Goal: Task Accomplishment & Management: Use online tool/utility

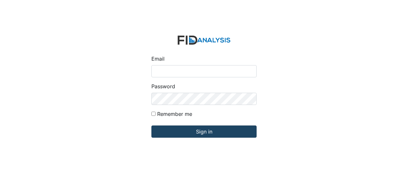
type input "[EMAIL_ADDRESS][DOMAIN_NAME]"
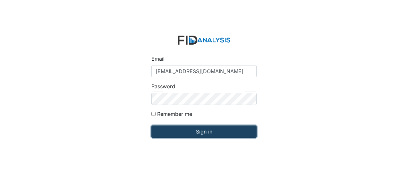
click at [186, 133] on input "Sign in" at bounding box center [204, 132] width 105 height 12
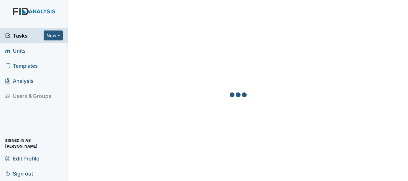
click at [28, 51] on link "Units" at bounding box center [34, 50] width 68 height 15
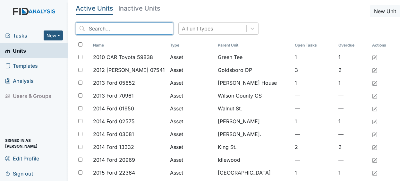
click at [101, 31] on input "search" at bounding box center [125, 28] width 98 height 12
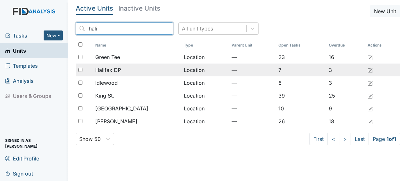
type input "hali"
click at [148, 70] on div "Halifax DP" at bounding box center [136, 70] width 83 height 8
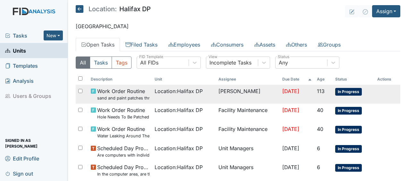
click at [255, 93] on td "[PERSON_NAME]" at bounding box center [248, 94] width 64 height 19
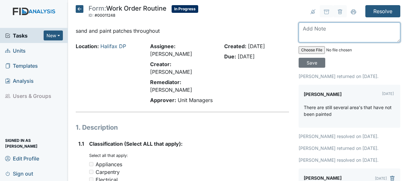
click at [310, 36] on textarea at bounding box center [350, 32] width 102 height 20
type textarea "painted throughout day program JB"
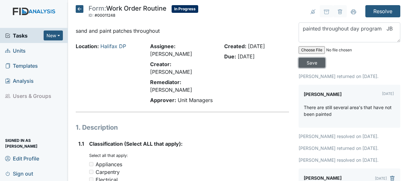
click at [308, 63] on input "Save" at bounding box center [312, 63] width 27 height 10
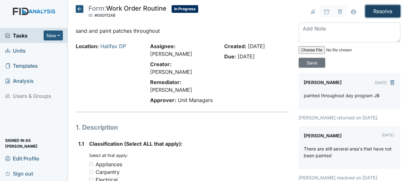
click at [377, 10] on input "Resolve" at bounding box center [383, 11] width 35 height 12
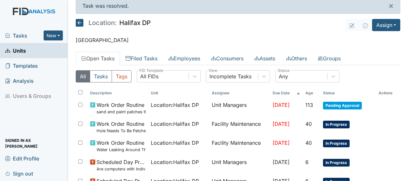
scroll to position [7, 0]
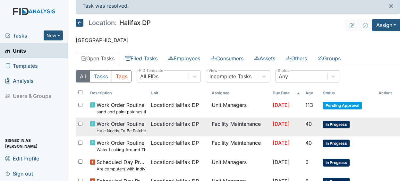
click at [281, 121] on span "[DATE]" at bounding box center [281, 124] width 17 height 6
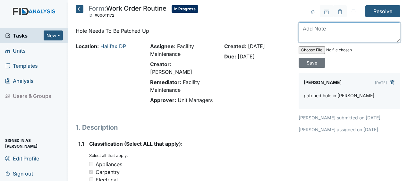
click at [314, 33] on textarea at bounding box center [350, 32] width 102 height 20
type textarea "painted JB"
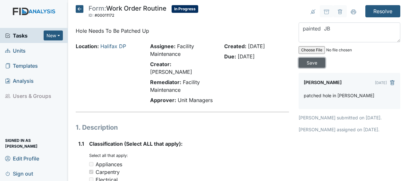
click at [314, 63] on input "Save" at bounding box center [312, 63] width 27 height 10
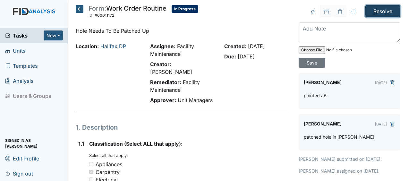
click at [387, 11] on input "Resolve" at bounding box center [383, 11] width 35 height 12
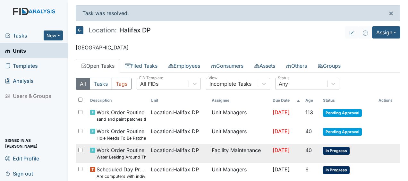
click at [331, 147] on span "In Progress" at bounding box center [336, 151] width 27 height 8
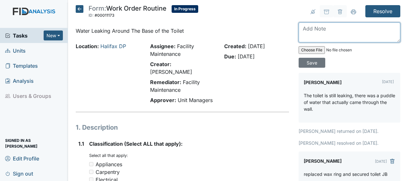
click at [305, 31] on textarea at bounding box center [350, 32] width 102 height 20
type textarea "replaced with larger wax ring JB"
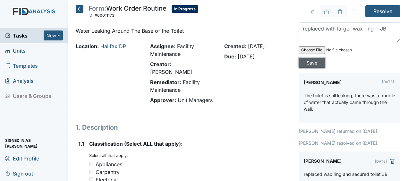
click at [312, 63] on input "Save" at bounding box center [312, 63] width 27 height 10
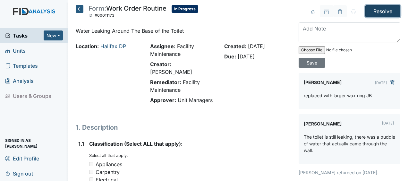
click at [373, 13] on input "Resolve" at bounding box center [383, 11] width 35 height 12
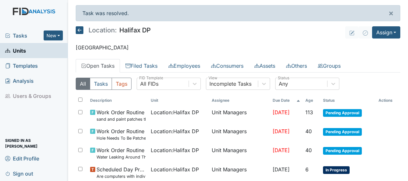
click at [80, 30] on icon at bounding box center [80, 30] width 8 height 8
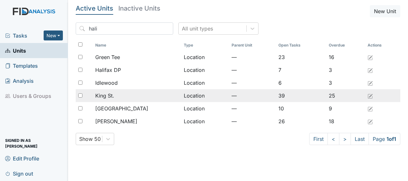
click at [114, 96] on span "King St." at bounding box center [104, 96] width 19 height 8
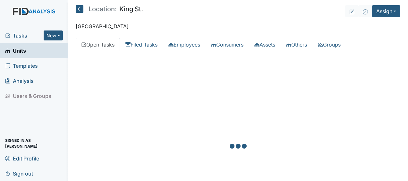
click at [179, 111] on div at bounding box center [238, 147] width 325 height 181
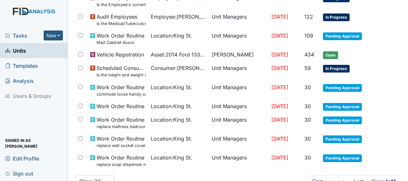
scroll to position [494, 0]
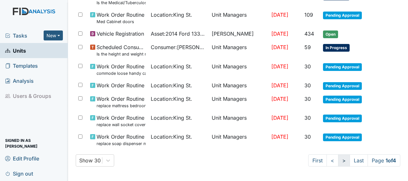
click at [338, 160] on link ">" at bounding box center [344, 160] width 12 height 12
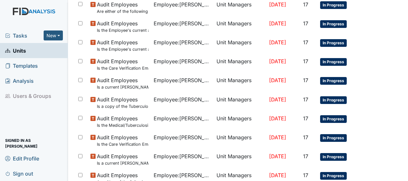
scroll to position [506, 0]
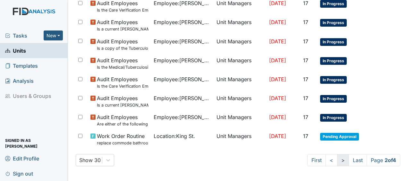
click at [337, 159] on link ">" at bounding box center [343, 160] width 12 height 12
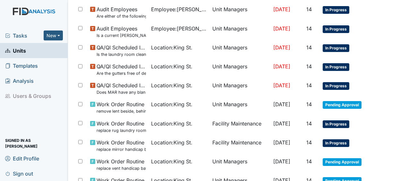
scroll to position [500, 0]
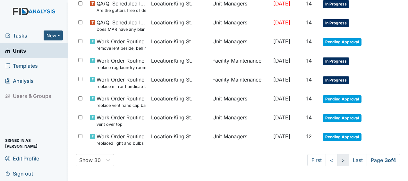
click at [337, 160] on link ">" at bounding box center [343, 160] width 12 height 12
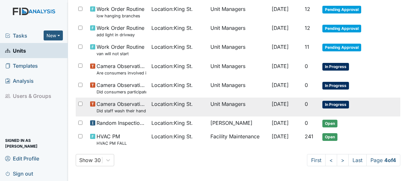
scroll to position [0, 0]
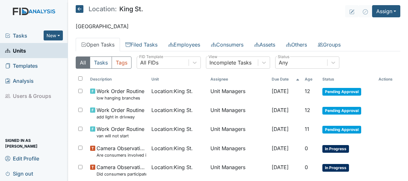
click at [79, 9] on icon at bounding box center [80, 9] width 8 height 8
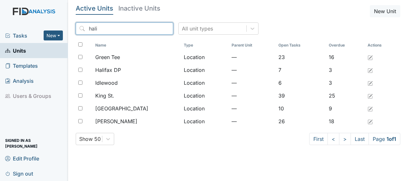
click at [155, 28] on input "hali" at bounding box center [125, 28] width 98 height 12
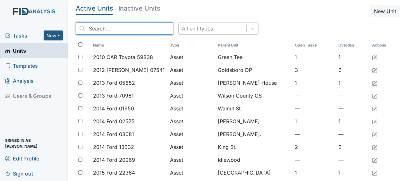
click at [113, 29] on input "search" at bounding box center [125, 28] width 98 height 12
click at [112, 34] on input "m" at bounding box center [125, 28] width 98 height 12
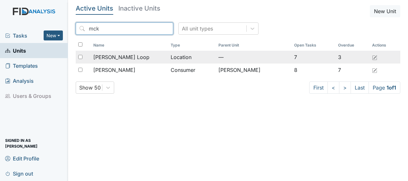
type input "mck"
click at [109, 58] on span "McKeel Loop" at bounding box center [121, 57] width 56 height 8
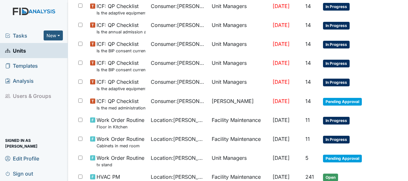
scroll to position [351, 0]
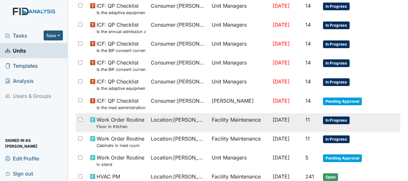
click at [132, 116] on span "Work Order Routine Floor in Kitchen" at bounding box center [121, 123] width 48 height 14
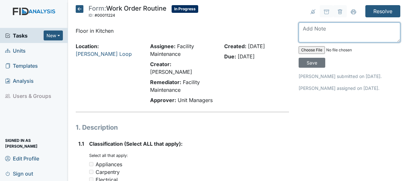
click at [303, 32] on textarea at bounding box center [350, 32] width 102 height 20
type textarea "repaired JB"
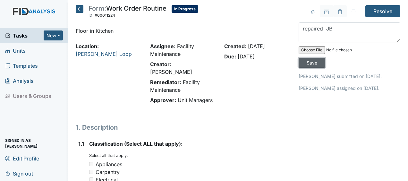
click at [307, 59] on input "Save" at bounding box center [312, 63] width 27 height 10
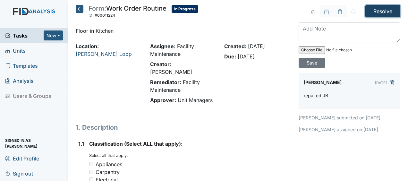
click at [381, 11] on input "Resolve" at bounding box center [383, 11] width 35 height 12
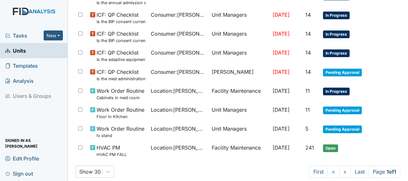
scroll to position [401, 0]
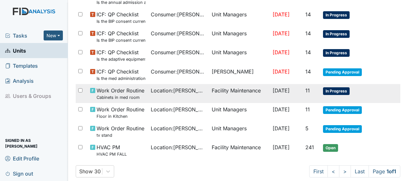
click at [180, 88] on span "Location : McKeel Loop" at bounding box center [179, 91] width 56 height 8
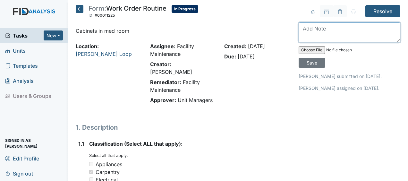
click at [302, 33] on textarea at bounding box center [350, 32] width 102 height 20
type textarea "replaced knobs JB"
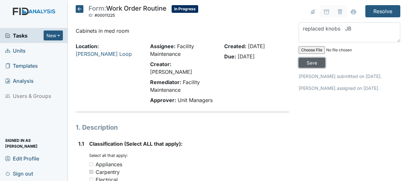
click at [308, 62] on input "Save" at bounding box center [312, 63] width 27 height 10
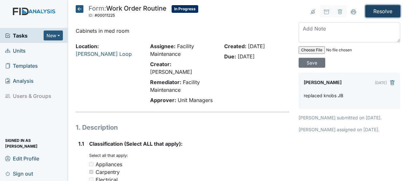
click at [380, 10] on input "Resolve" at bounding box center [383, 11] width 35 height 12
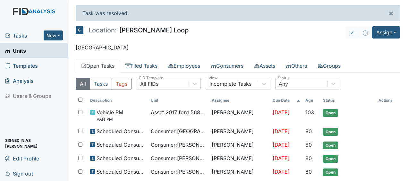
click at [79, 28] on icon at bounding box center [80, 30] width 8 height 8
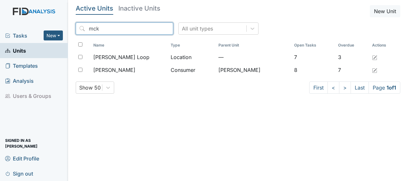
click at [154, 28] on input "mck" at bounding box center [125, 28] width 98 height 12
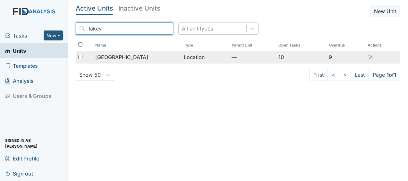
type input "lakev"
click at [112, 58] on span "[GEOGRAPHIC_DATA]" at bounding box center [121, 57] width 53 height 8
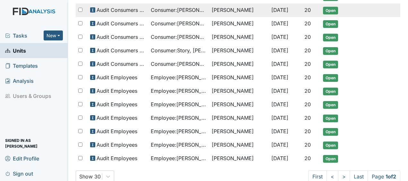
scroll to position [408, 0]
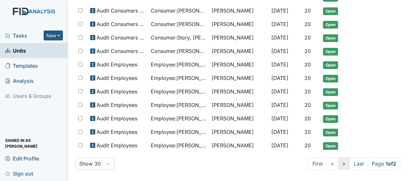
click at [338, 161] on link ">" at bounding box center [344, 164] width 12 height 12
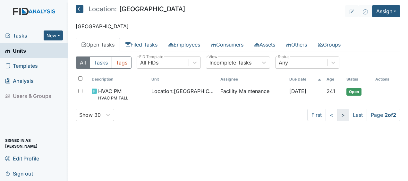
scroll to position [0, 0]
click at [81, 9] on icon at bounding box center [80, 9] width 8 height 8
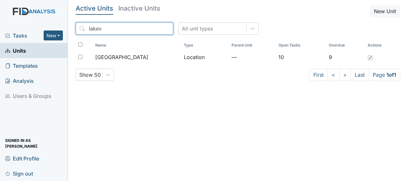
click at [154, 30] on input "lakev" at bounding box center [125, 28] width 98 height 12
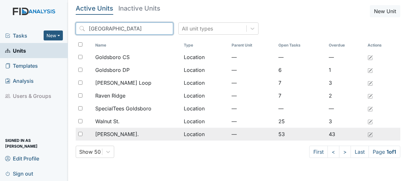
type input "goldsboro"
click at [190, 135] on td "Location" at bounding box center [205, 134] width 48 height 13
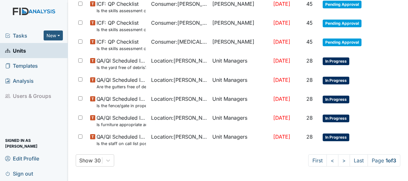
scroll to position [493, 0]
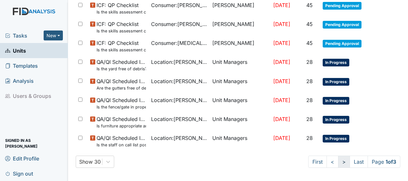
click at [338, 160] on link ">" at bounding box center [344, 162] width 12 height 12
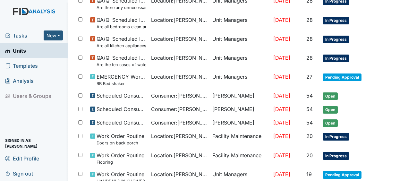
scroll to position [127, 0]
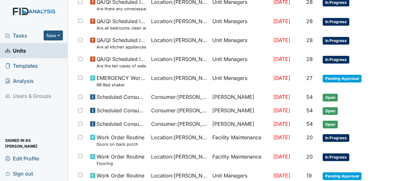
click at [380, 91] on td at bounding box center [388, 93] width 24 height 5
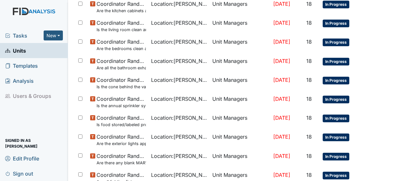
scroll to position [489, 0]
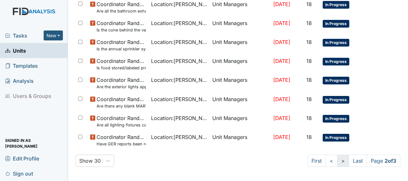
click at [337, 160] on link ">" at bounding box center [343, 161] width 12 height 12
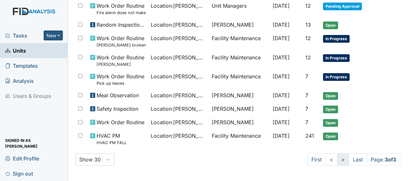
scroll to position [312, 0]
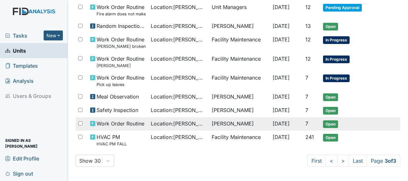
click at [193, 123] on span "Location : William St." at bounding box center [179, 124] width 56 height 8
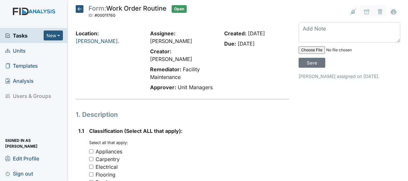
click at [80, 8] on icon at bounding box center [80, 9] width 8 height 8
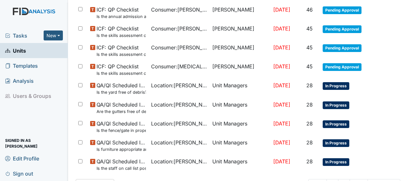
scroll to position [494, 0]
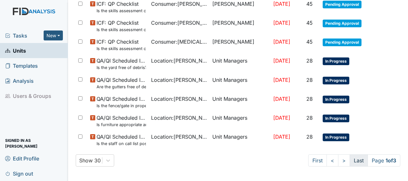
click at [355, 156] on link "Last" at bounding box center [359, 160] width 18 height 12
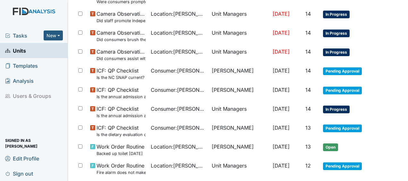
scroll to position [0, 0]
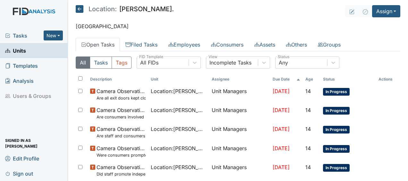
click at [81, 8] on icon at bounding box center [80, 9] width 8 height 8
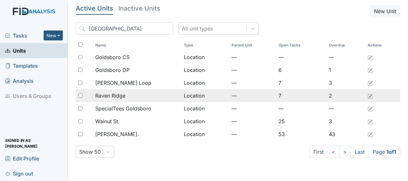
click at [128, 95] on div "Raven Ridge" at bounding box center [136, 96] width 83 height 8
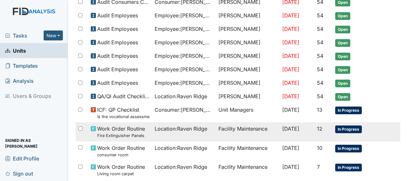
scroll to position [186, 0]
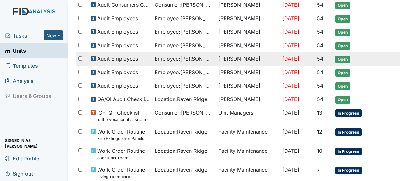
click at [248, 54] on td "Sandra Duke" at bounding box center [248, 58] width 64 height 13
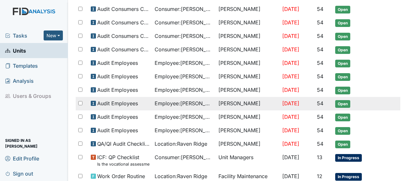
scroll to position [138, 0]
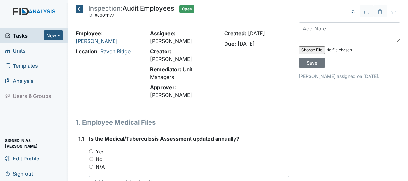
click at [78, 9] on icon at bounding box center [80, 9] width 8 height 8
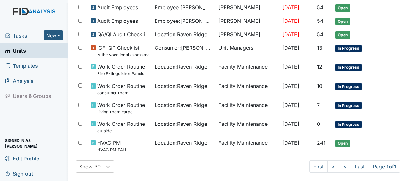
scroll to position [255, 0]
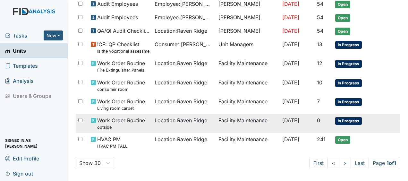
click at [135, 118] on span "Work Order Routine outside" at bounding box center [121, 124] width 48 height 14
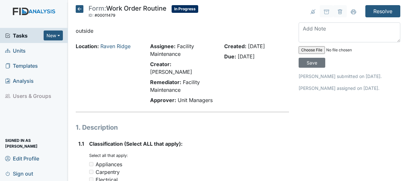
click at [82, 10] on icon at bounding box center [80, 9] width 8 height 8
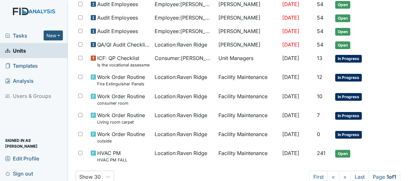
scroll to position [241, 0]
click at [174, 92] on span "Location : [GEOGRAPHIC_DATA]" at bounding box center [181, 96] width 53 height 8
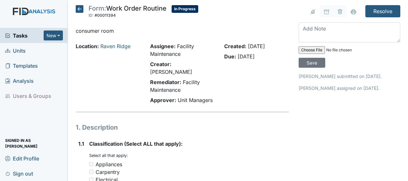
click at [80, 7] on icon at bounding box center [80, 9] width 8 height 8
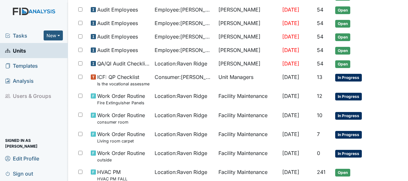
scroll to position [222, 0]
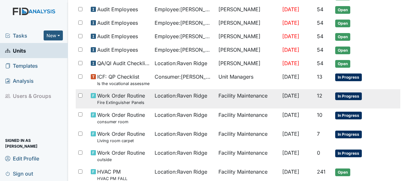
click at [126, 93] on span "Work Order Routine Fire Extinguisher Panels" at bounding box center [121, 99] width 48 height 14
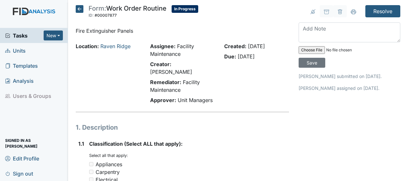
click at [80, 9] on icon at bounding box center [80, 9] width 8 height 8
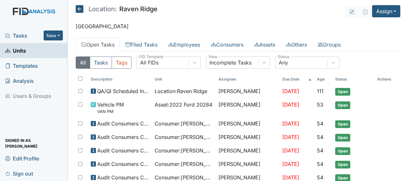
click at [80, 9] on icon at bounding box center [80, 9] width 8 height 8
